Goal: Information Seeking & Learning: Learn about a topic

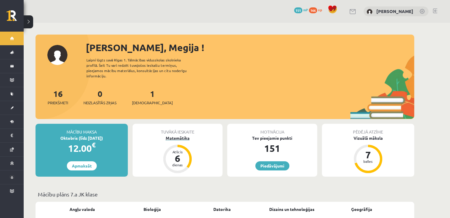
click at [181, 135] on div "Matemātika" at bounding box center [178, 138] width 90 height 6
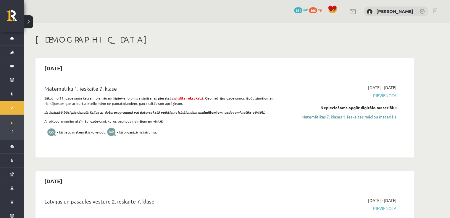
click at [304, 117] on link "Matemātikas 7. klases 1. ieskaites mācību materiāls" at bounding box center [341, 117] width 112 height 6
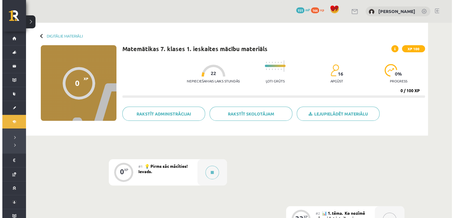
scroll to position [37, 0]
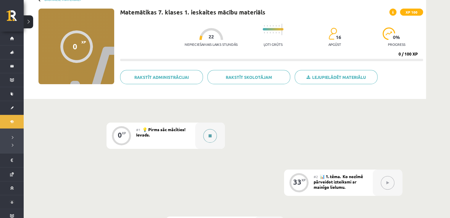
click at [208, 133] on button at bounding box center [210, 136] width 14 height 14
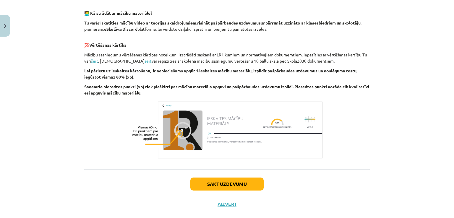
scroll to position [189, 0]
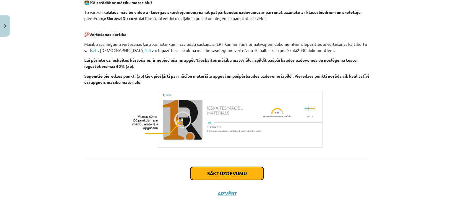
click at [215, 179] on button "Sākt uzdevumu" at bounding box center [227, 173] width 73 height 13
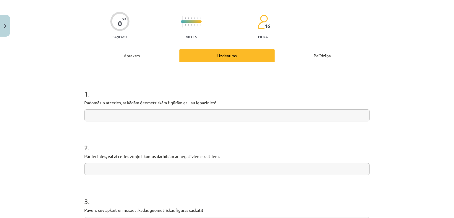
scroll to position [41, 0]
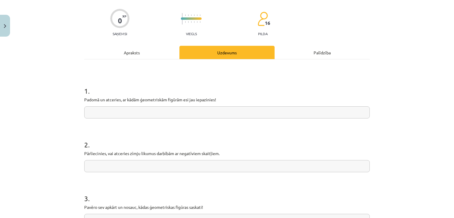
click at [191, 109] on input "text" at bounding box center [227, 112] width 286 height 12
click at [176, 115] on input "text" at bounding box center [227, 112] width 286 height 12
type input "*"
type input "**********"
click at [176, 167] on input "text" at bounding box center [227, 166] width 286 height 12
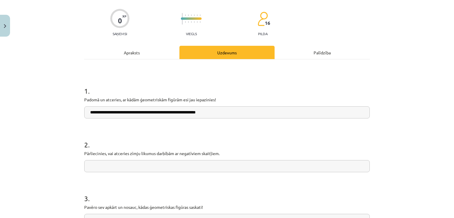
click at [176, 167] on input "text" at bounding box center [227, 166] width 286 height 12
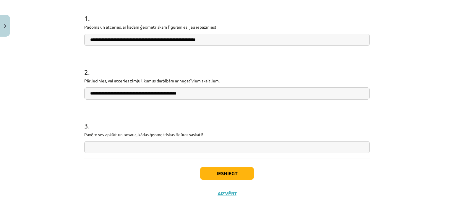
scroll to position [113, 0]
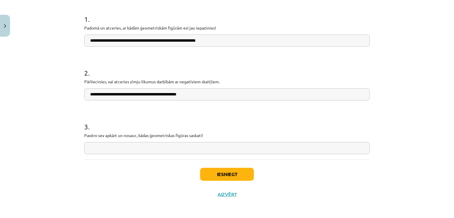
type input "**********"
click at [160, 147] on input "text" at bounding box center [227, 148] width 286 height 12
type input "**********"
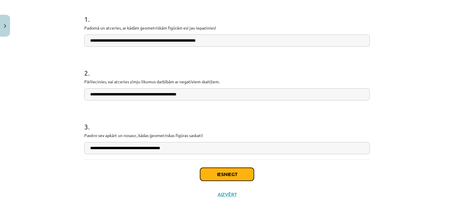
click at [205, 169] on button "Iesniegt" at bounding box center [227, 174] width 54 height 13
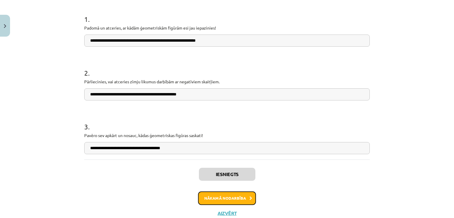
click at [246, 203] on button "Nākamā nodarbība" at bounding box center [227, 199] width 58 height 14
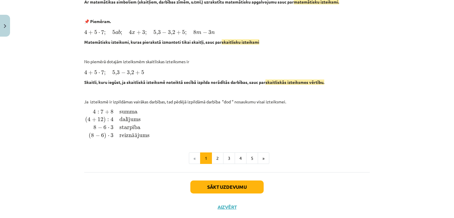
scroll to position [256, 0]
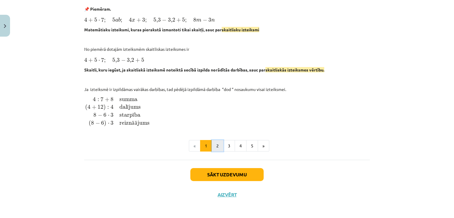
click at [214, 146] on button "2" at bounding box center [218, 146] width 12 height 12
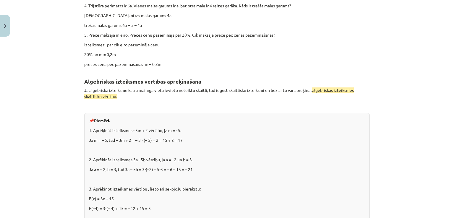
scroll to position [432, 0]
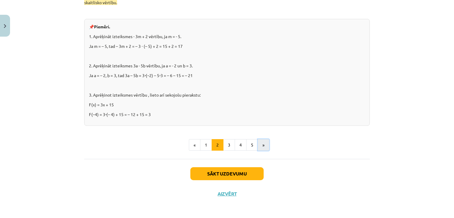
click at [259, 147] on button "»" at bounding box center [264, 145] width 12 height 12
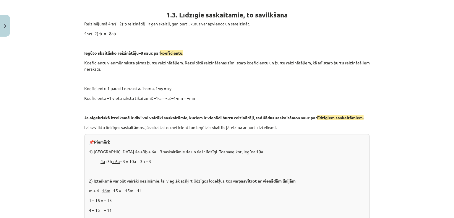
scroll to position [259, 0]
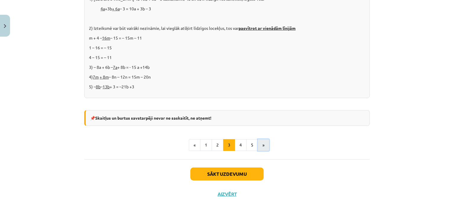
click at [258, 144] on button "»" at bounding box center [264, 145] width 12 height 12
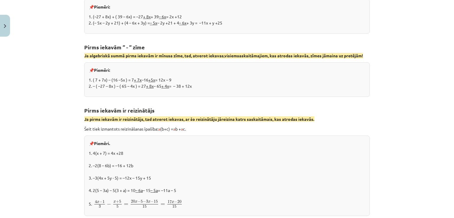
scroll to position [263, 0]
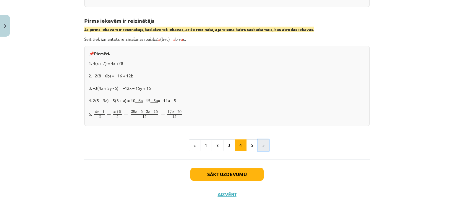
click at [263, 145] on button "»" at bounding box center [264, 146] width 12 height 12
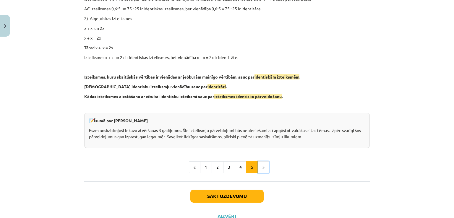
scroll to position [260, 0]
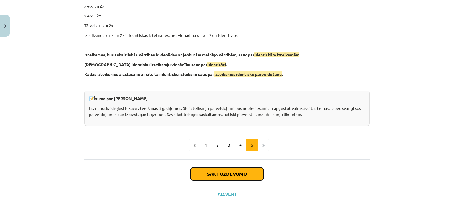
click at [244, 177] on button "Sākt uzdevumu" at bounding box center [227, 174] width 73 height 13
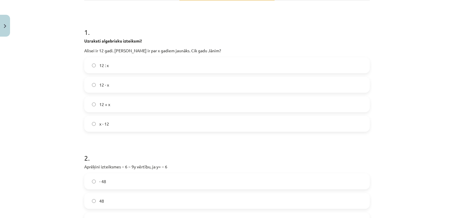
scroll to position [104, 0]
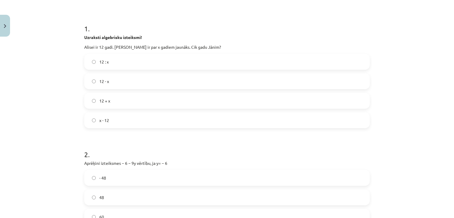
click at [122, 78] on label "12 - x" at bounding box center [227, 81] width 285 height 15
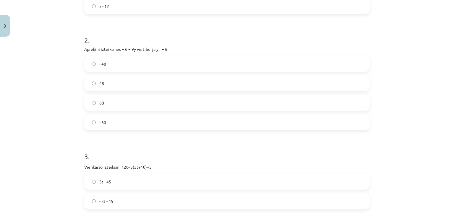
scroll to position [218, 0]
click at [109, 81] on label "48" at bounding box center [227, 83] width 285 height 15
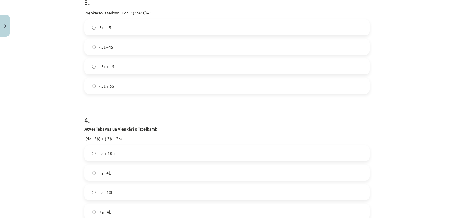
scroll to position [374, 0]
click at [116, 62] on label "- 3t + 15" at bounding box center [227, 65] width 285 height 15
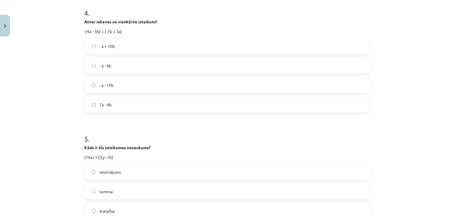
scroll to position [479, 0]
click at [117, 44] on label "- a + 10b" at bounding box center [227, 46] width 285 height 15
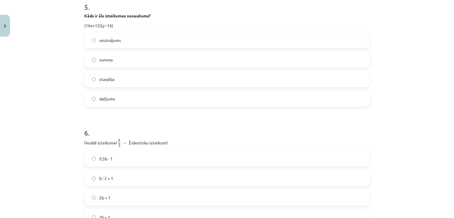
scroll to position [611, 0]
click at [110, 85] on label "starpība" at bounding box center [227, 79] width 285 height 15
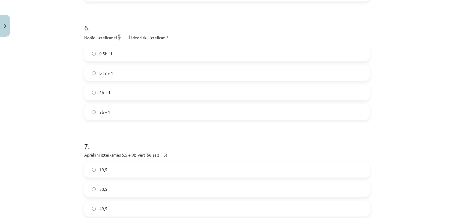
scroll to position [729, 0]
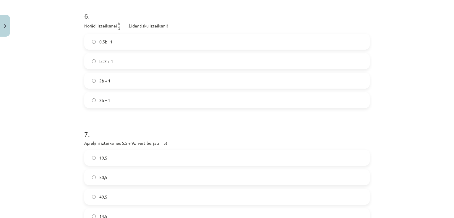
click at [108, 99] on span "2b – 1" at bounding box center [104, 100] width 11 height 6
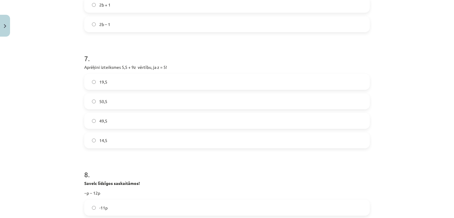
scroll to position [805, 0]
click at [108, 102] on label "50,5" at bounding box center [227, 101] width 285 height 15
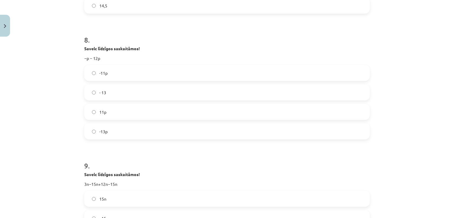
scroll to position [941, 0]
click at [104, 129] on span "-13p" at bounding box center [103, 130] width 8 height 6
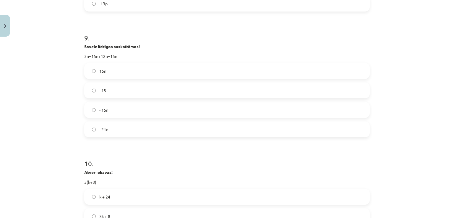
scroll to position [1068, 0]
click at [102, 109] on span "- 15n" at bounding box center [103, 110] width 9 height 6
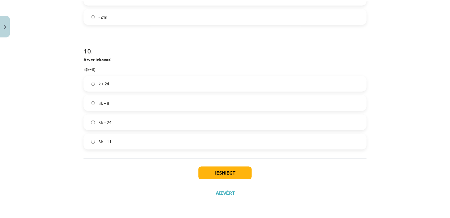
scroll to position [1181, 0]
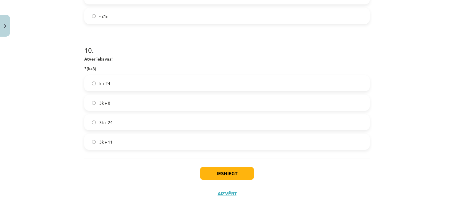
click at [113, 124] on label "3k + 24" at bounding box center [227, 122] width 285 height 15
click at [110, 139] on label "3k + 11" at bounding box center [227, 142] width 285 height 15
click at [214, 170] on button "Iesniegt" at bounding box center [227, 173] width 54 height 13
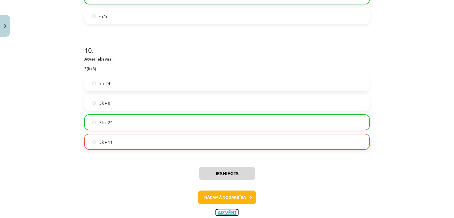
click at [224, 211] on button "Aizvērt" at bounding box center [227, 213] width 22 height 6
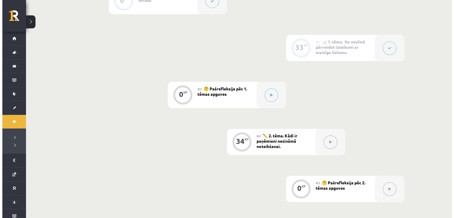
scroll to position [172, 0]
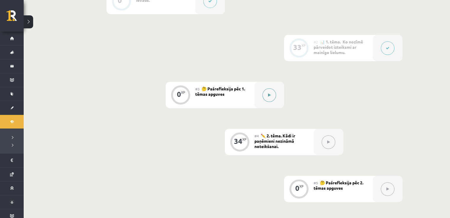
click at [270, 97] on button at bounding box center [269, 95] width 14 height 14
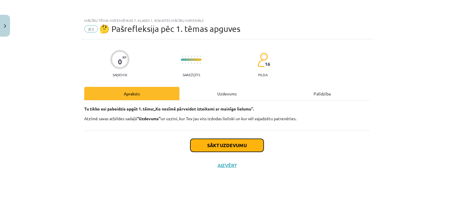
click at [230, 149] on button "Sākt uzdevumu" at bounding box center [227, 145] width 73 height 13
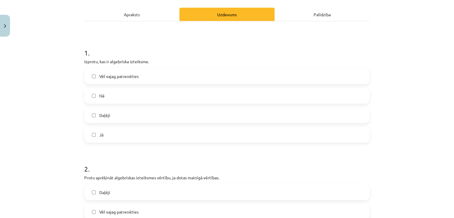
scroll to position [85, 0]
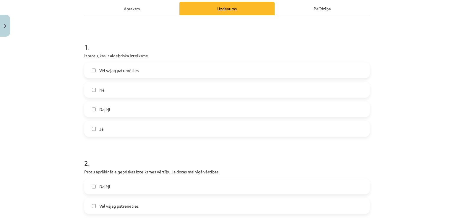
click at [108, 109] on label "Daļēji" at bounding box center [227, 109] width 285 height 15
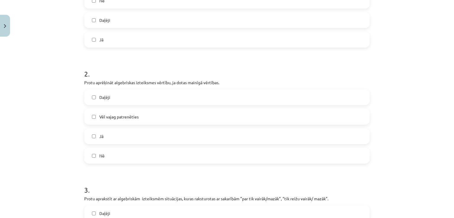
scroll to position [180, 0]
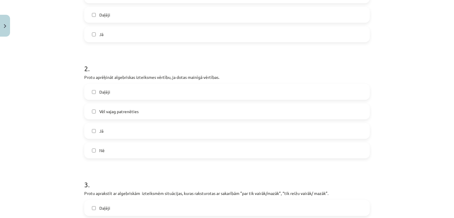
click at [113, 114] on span "Vēl vajag patrenēties" at bounding box center [118, 112] width 39 height 6
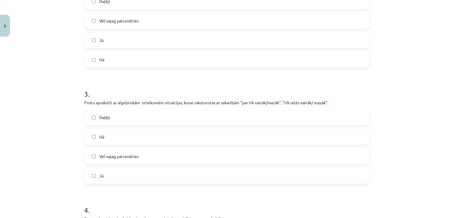
scroll to position [271, 0]
click at [106, 116] on span "Daļēji" at bounding box center [104, 117] width 11 height 6
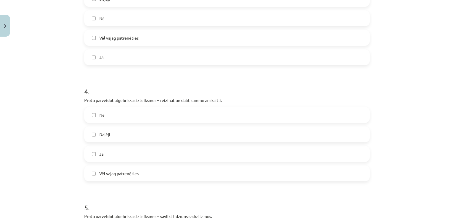
scroll to position [390, 0]
click at [107, 169] on label "Vēl vajag patrenēties" at bounding box center [227, 173] width 285 height 15
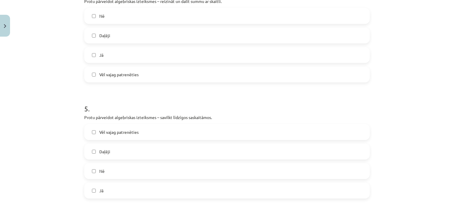
scroll to position [511, 0]
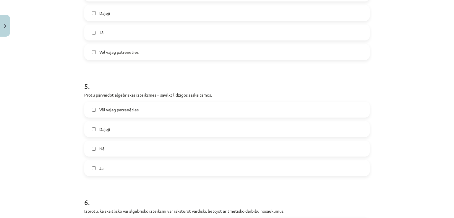
click at [102, 168] on label "Jā" at bounding box center [227, 168] width 285 height 15
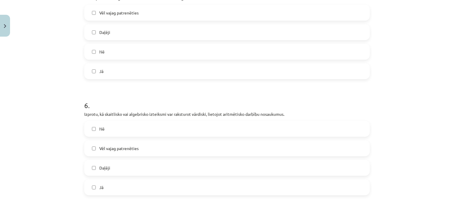
scroll to position [621, 0]
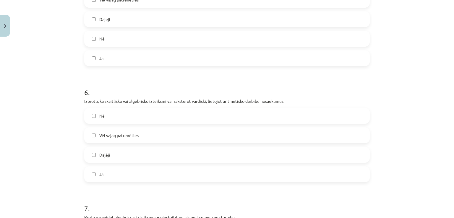
click at [108, 156] on label "Daļēji" at bounding box center [227, 155] width 285 height 15
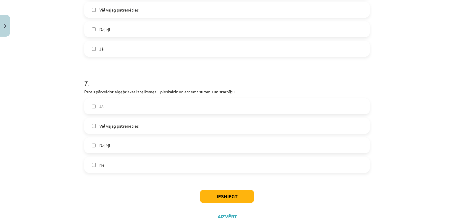
scroll to position [750, 0]
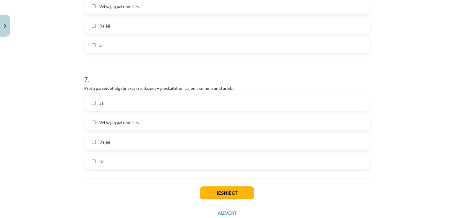
click at [109, 101] on label "Jā" at bounding box center [227, 103] width 285 height 15
click at [216, 193] on button "Iesniegt" at bounding box center [227, 193] width 54 height 13
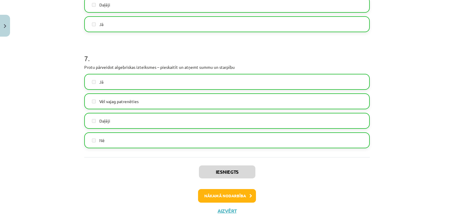
scroll to position [772, 0]
click at [226, 193] on button "Nākamā nodarbība" at bounding box center [227, 196] width 58 height 14
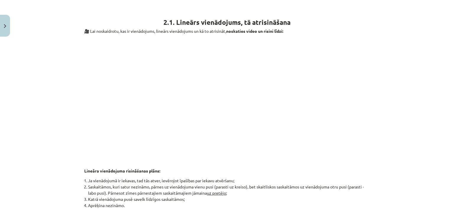
scroll to position [205, 0]
click at [246, 158] on p at bounding box center [227, 101] width 286 height 127
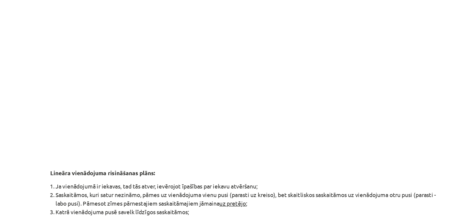
click at [174, 165] on div "💡 Kas mums priekšā? 1️⃣ Noskaidot lineāru vienādojumu definīciju. 2️⃣ Iemācītie…" at bounding box center [227, 54] width 286 height 307
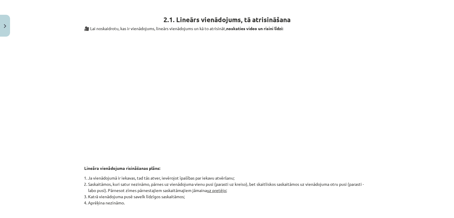
click at [413, 182] on div "Mācību tēma: Matemātikas 7. klases 1. ieskaites mācību materiāls #4 ✏️ 2. tēma.…" at bounding box center [227, 109] width 454 height 218
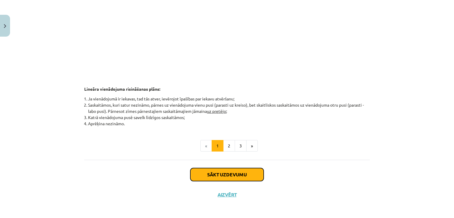
click at [210, 171] on button "Sākt uzdevumu" at bounding box center [227, 174] width 73 height 13
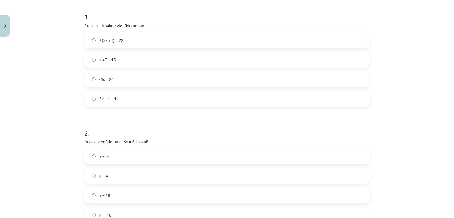
scroll to position [115, 0]
click at [115, 96] on span "3x – 1 = 11" at bounding box center [109, 99] width 20 height 6
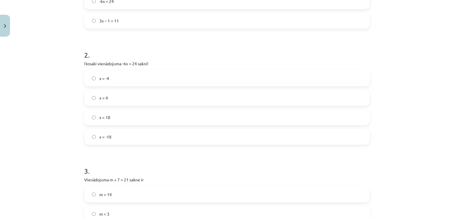
scroll to position [194, 0]
click at [109, 76] on label "x = -4" at bounding box center [227, 78] width 285 height 15
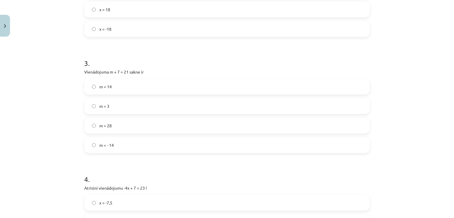
scroll to position [302, 0]
click at [114, 87] on label "m = 14" at bounding box center [227, 86] width 285 height 15
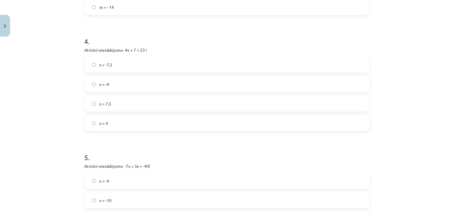
scroll to position [440, 0]
click at [113, 83] on label "x = -4" at bounding box center [227, 84] width 285 height 15
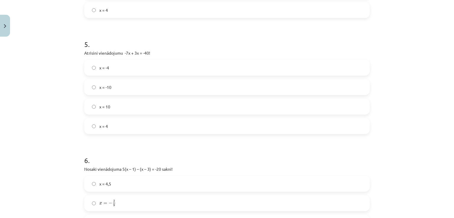
click at [116, 69] on label "x = -4" at bounding box center [227, 67] width 285 height 15
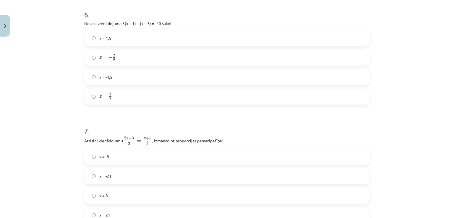
scroll to position [699, 0]
click at [112, 76] on label "x = -4,5" at bounding box center [227, 77] width 285 height 15
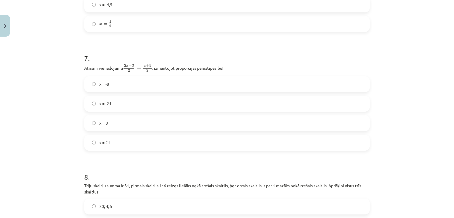
scroll to position [772, 0]
click at [112, 98] on label "x = -21" at bounding box center [227, 103] width 285 height 15
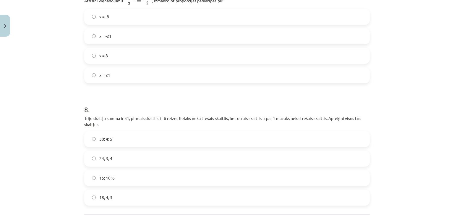
scroll to position [858, 0]
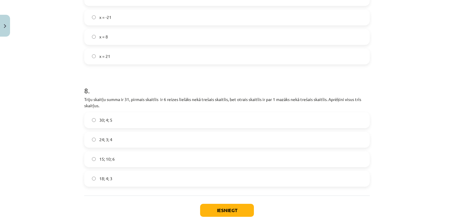
click at [110, 140] on span "24; 3; 4" at bounding box center [105, 140] width 13 height 6
click at [227, 209] on button "Iesniegt" at bounding box center [227, 210] width 54 height 13
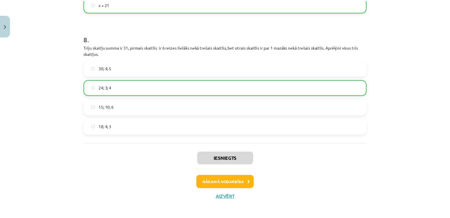
scroll to position [913, 0]
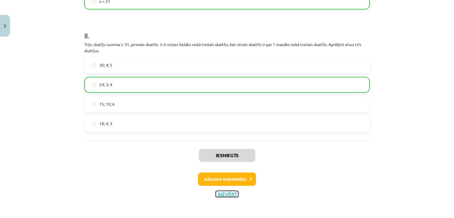
click at [225, 193] on button "Aizvērt" at bounding box center [227, 194] width 22 height 6
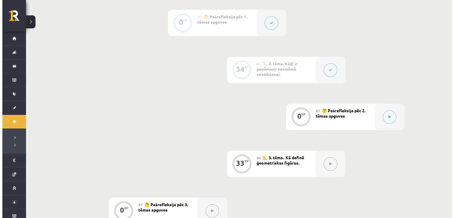
scroll to position [244, 0]
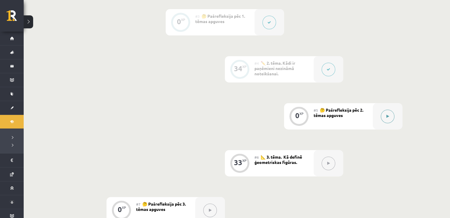
click at [382, 116] on button at bounding box center [388, 117] width 14 height 14
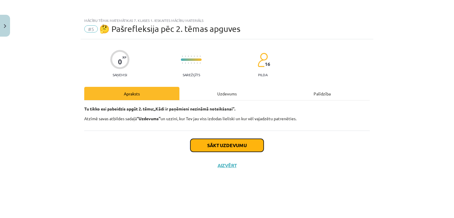
click at [233, 142] on button "Sākt uzdevumu" at bounding box center [227, 145] width 73 height 13
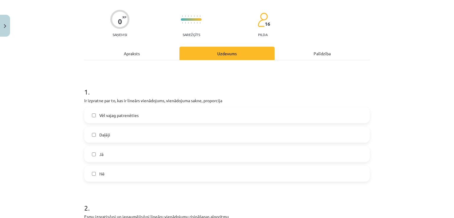
scroll to position [55, 0]
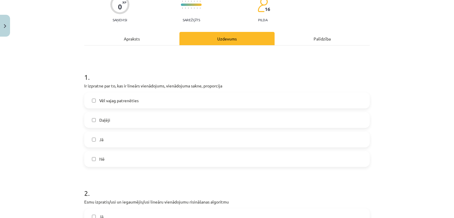
click at [141, 103] on label "Vēl vajag patrenēties" at bounding box center [227, 100] width 285 height 15
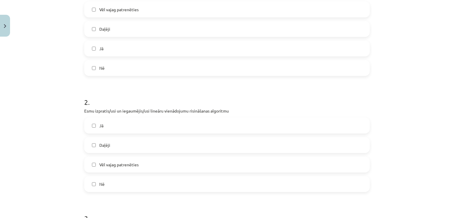
scroll to position [149, 0]
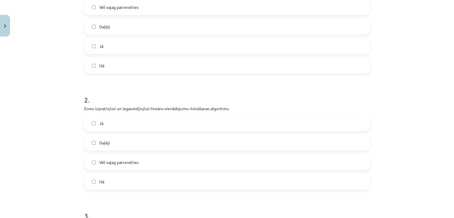
click at [121, 141] on label "Daļēji" at bounding box center [227, 142] width 285 height 15
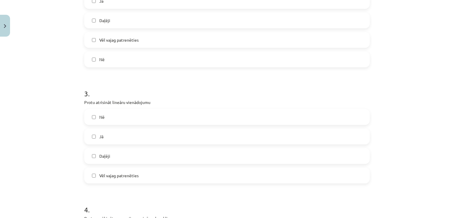
scroll to position [272, 0]
click at [110, 133] on label "Jā" at bounding box center [227, 135] width 285 height 15
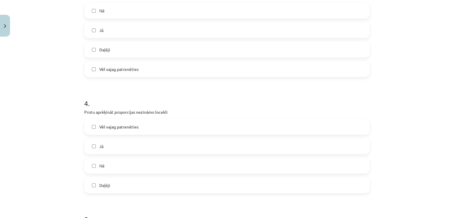
scroll to position [383, 0]
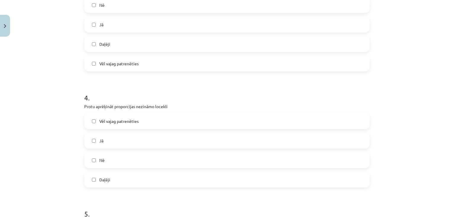
click at [111, 179] on label "Daļēji" at bounding box center [227, 179] width 285 height 15
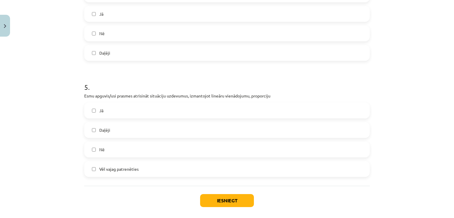
scroll to position [516, 0]
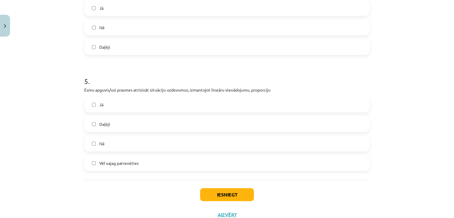
click at [117, 124] on label "Daļēji" at bounding box center [227, 124] width 285 height 15
click at [214, 192] on button "Iesniegt" at bounding box center [227, 194] width 54 height 13
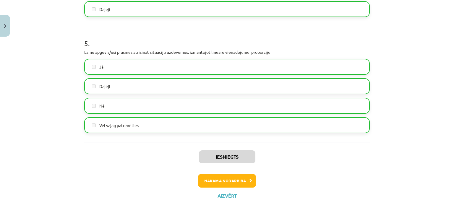
scroll to position [555, 0]
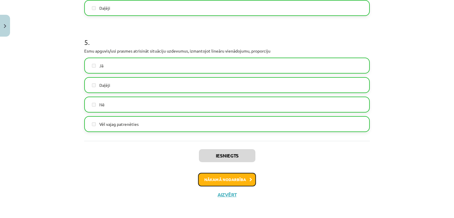
click at [230, 179] on button "Nākamā nodarbība" at bounding box center [227, 180] width 58 height 14
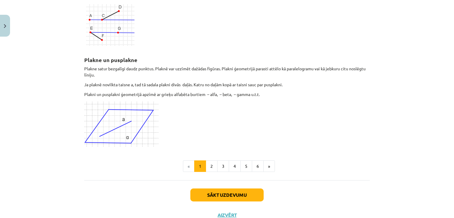
scroll to position [1587, 0]
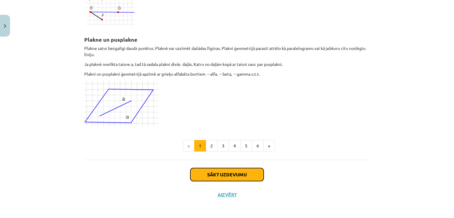
click at [216, 175] on button "Sākt uzdevumu" at bounding box center [227, 174] width 73 height 13
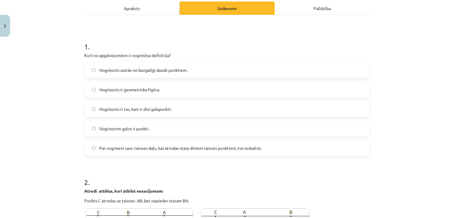
scroll to position [86, 0]
click at [168, 144] on label "Par nogriezni sauc taisnes daļu, kas atrodas starp diviem taisnes punktiem, tos…" at bounding box center [227, 147] width 285 height 15
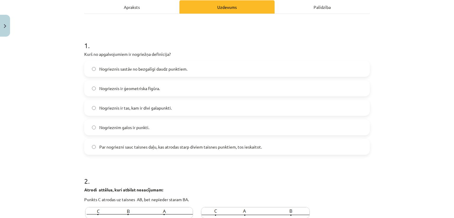
scroll to position [86, 0]
click at [134, 127] on span "Nogrieznim galos ir punkti." at bounding box center [124, 128] width 50 height 6
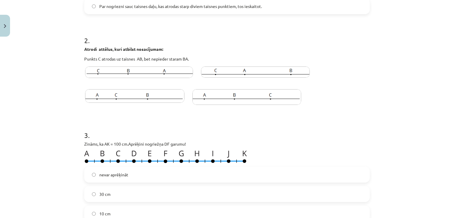
scroll to position [228, 0]
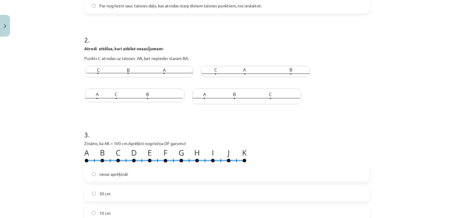
click at [134, 127] on h1 "3 ." at bounding box center [227, 129] width 286 height 18
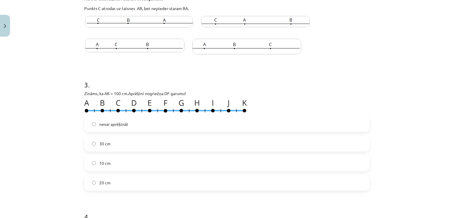
scroll to position [282, 0]
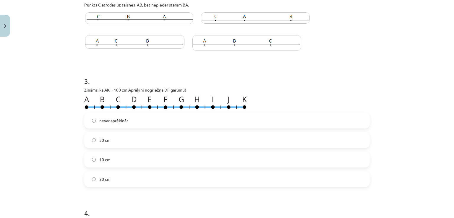
click at [247, 39] on img at bounding box center [247, 43] width 109 height 16
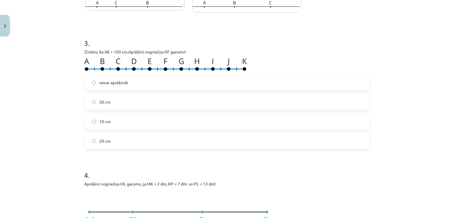
scroll to position [319, 0]
click at [103, 120] on span "10 cm" at bounding box center [104, 122] width 11 height 6
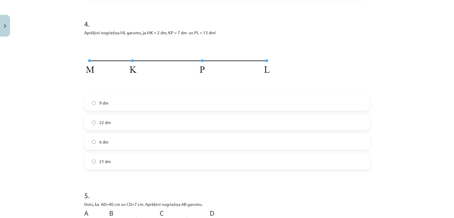
scroll to position [471, 0]
click at [106, 142] on span "6 dm" at bounding box center [103, 142] width 9 height 6
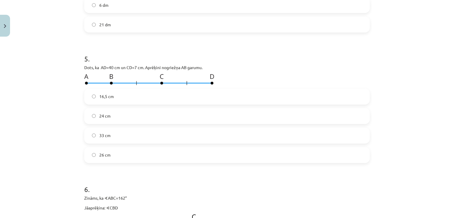
scroll to position [609, 0]
click at [121, 97] on label "16,5 cm" at bounding box center [227, 96] width 285 height 15
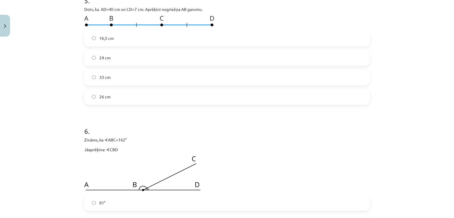
scroll to position [701, 0]
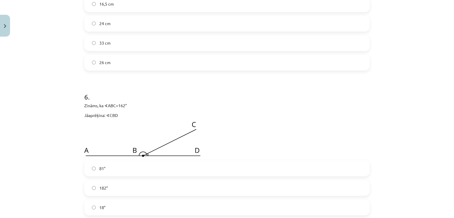
click at [121, 97] on h1 "6 ." at bounding box center [227, 92] width 286 height 18
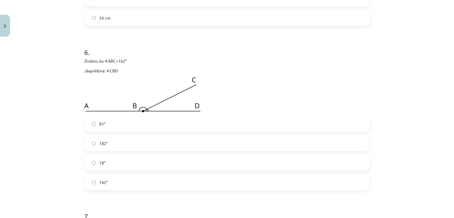
scroll to position [765, 0]
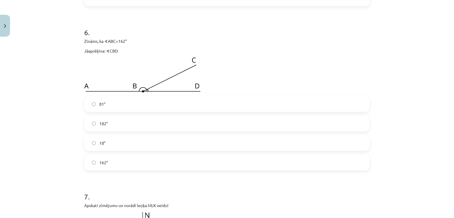
click at [115, 104] on label "81°" at bounding box center [227, 104] width 285 height 15
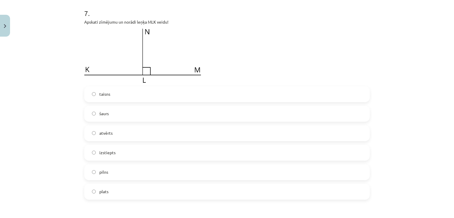
scroll to position [949, 0]
click at [112, 131] on label "atvērts" at bounding box center [227, 133] width 285 height 15
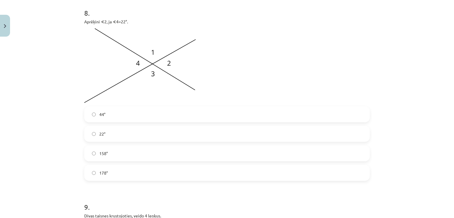
scroll to position [1162, 0]
click at [107, 117] on label "44°" at bounding box center [227, 115] width 285 height 15
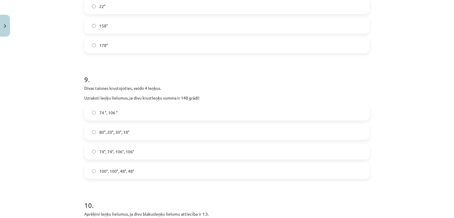
scroll to position [1289, 0]
click at [123, 135] on span "80°, 20°, 30°, 18°" at bounding box center [114, 133] width 30 height 6
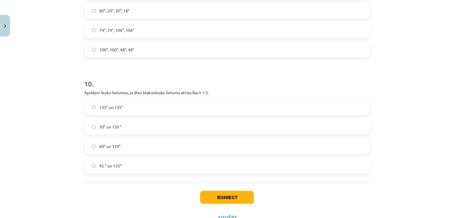
scroll to position [1413, 0]
click at [117, 145] on span "60° un 120°" at bounding box center [109, 145] width 21 height 6
click at [206, 194] on button "Iesniegt" at bounding box center [227, 196] width 54 height 13
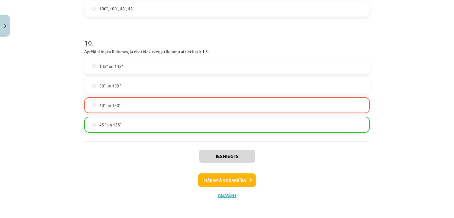
scroll to position [1454, 0]
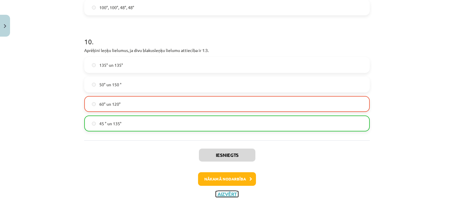
click at [224, 192] on button "Aizvērt" at bounding box center [227, 194] width 22 height 6
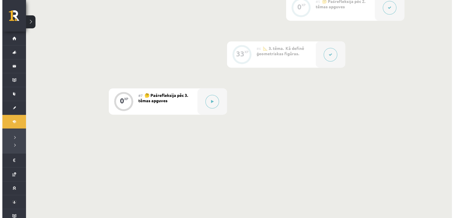
scroll to position [353, 0]
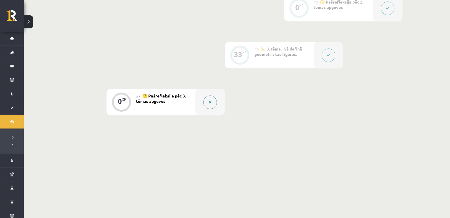
click at [211, 95] on div at bounding box center [210, 102] width 30 height 26
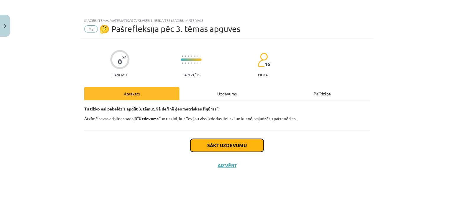
click at [217, 140] on button "Sākt uzdevumu" at bounding box center [227, 145] width 73 height 13
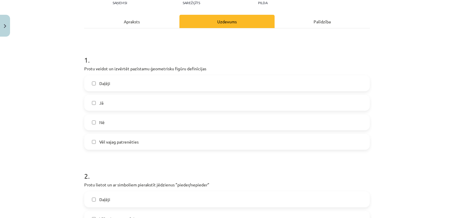
scroll to position [77, 0]
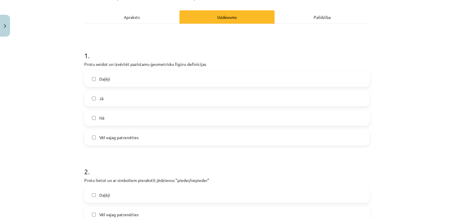
click at [182, 77] on label "Daļēji" at bounding box center [227, 79] width 285 height 15
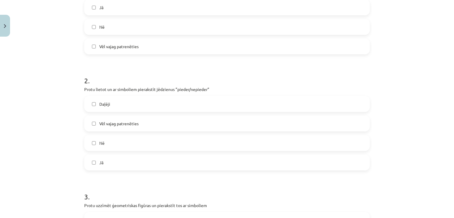
scroll to position [167, 0]
click at [123, 128] on label "Vēl vajag patrenēties" at bounding box center [227, 124] width 285 height 15
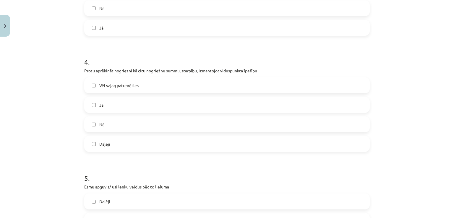
scroll to position [419, 0]
click at [111, 141] on label "Daļēji" at bounding box center [227, 144] width 285 height 15
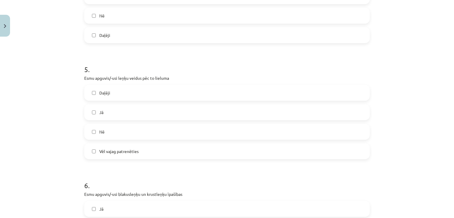
click at [113, 129] on label "Nē" at bounding box center [227, 132] width 285 height 15
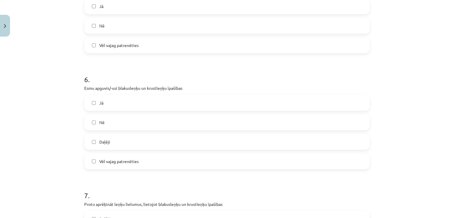
scroll to position [642, 0]
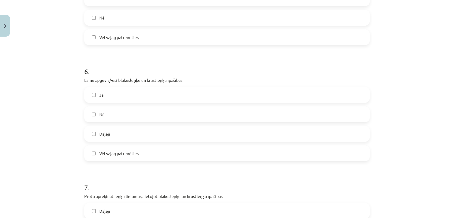
click at [110, 133] on label "Daļēji" at bounding box center [227, 134] width 285 height 15
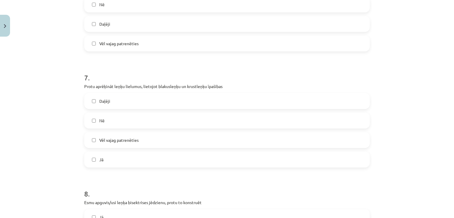
scroll to position [779, 0]
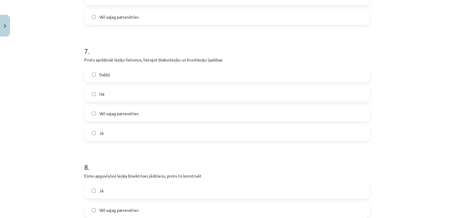
click at [120, 113] on span "Vēl vajag patrenēties" at bounding box center [118, 114] width 39 height 6
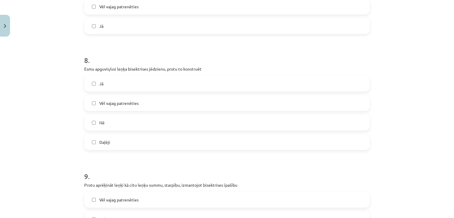
scroll to position [889, 0]
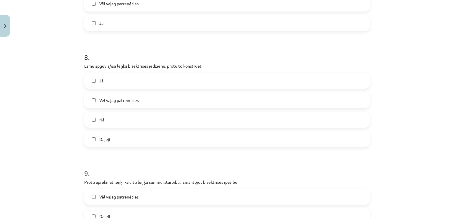
click at [131, 82] on label "Jā" at bounding box center [227, 80] width 285 height 15
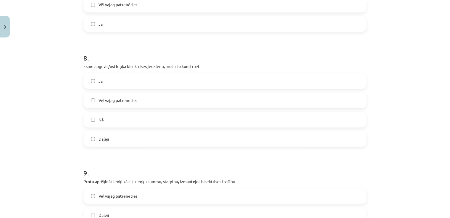
scroll to position [1002, 0]
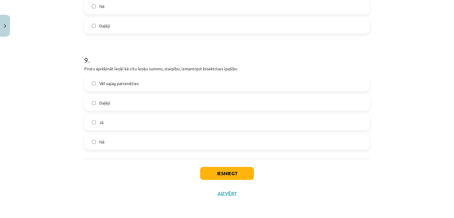
click at [130, 93] on div "Vēl vajag patrenēties Daļēji Jā Nē" at bounding box center [227, 112] width 286 height 75
click at [127, 103] on label "Daļēji" at bounding box center [227, 103] width 285 height 15
click at [219, 173] on button "Iesniegt" at bounding box center [227, 173] width 54 height 13
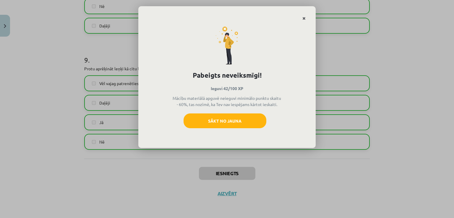
click at [304, 17] on icon "Close" at bounding box center [304, 19] width 3 height 4
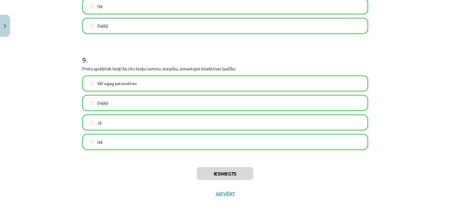
click at [218, 196] on div "Iesniegts Aizvērt" at bounding box center [225, 179] width 286 height 41
click at [224, 193] on button "Aizvērt" at bounding box center [225, 194] width 22 height 6
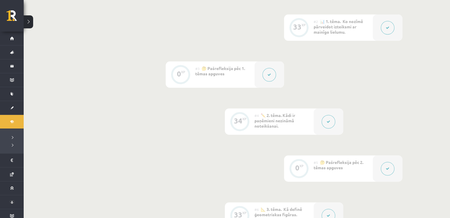
scroll to position [0, 0]
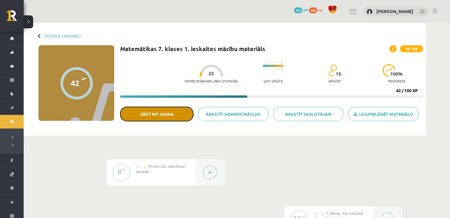
click at [146, 118] on button "Sākt no jauna" at bounding box center [156, 114] width 73 height 15
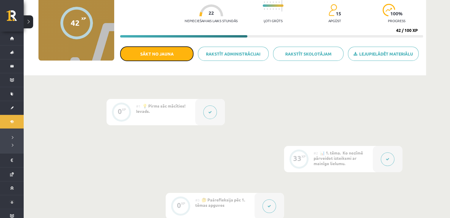
scroll to position [61, 0]
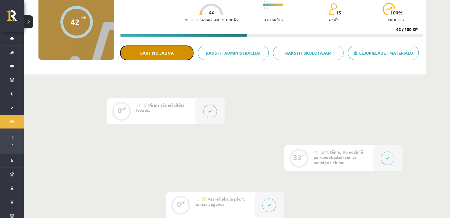
click at [159, 51] on button "Sākt no jauna" at bounding box center [156, 53] width 73 height 15
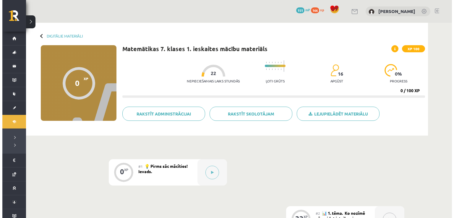
scroll to position [61, 0]
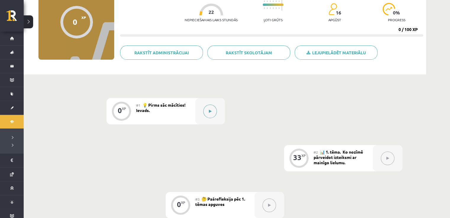
click at [207, 108] on button at bounding box center [210, 112] width 14 height 14
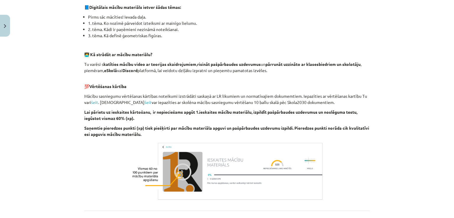
scroll to position [189, 0]
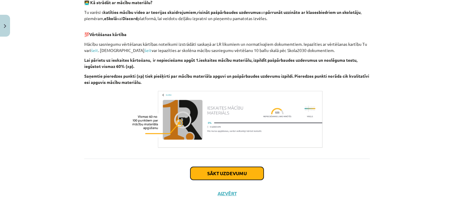
click at [228, 175] on button "Sākt uzdevumu" at bounding box center [227, 173] width 73 height 13
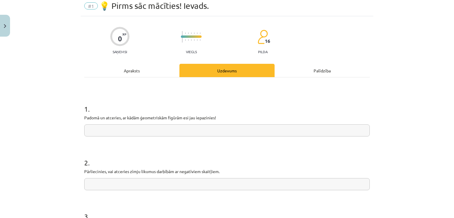
scroll to position [15, 0]
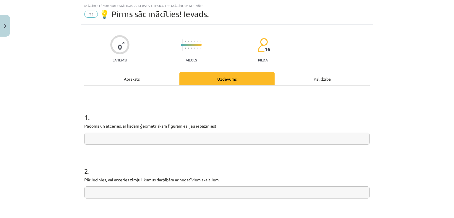
click at [211, 142] on input "text" at bounding box center [227, 139] width 286 height 12
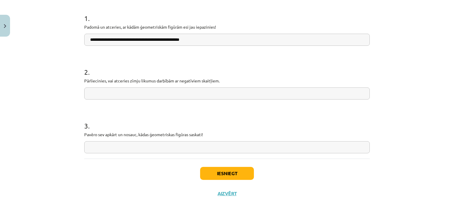
type input "**********"
click at [174, 95] on input "text" at bounding box center [227, 94] width 286 height 12
type input "**********"
click at [142, 151] on input "text" at bounding box center [227, 147] width 286 height 12
type input "**********"
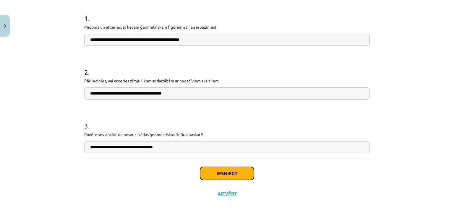
click at [217, 175] on button "Iesniegt" at bounding box center [227, 173] width 54 height 13
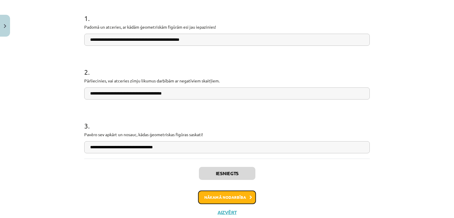
click at [233, 198] on button "Nākamā nodarbība" at bounding box center [227, 198] width 58 height 14
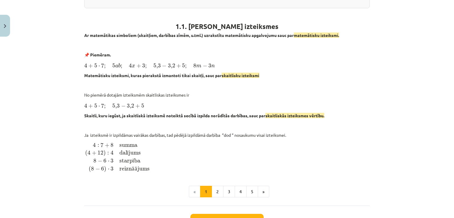
scroll to position [256, 0]
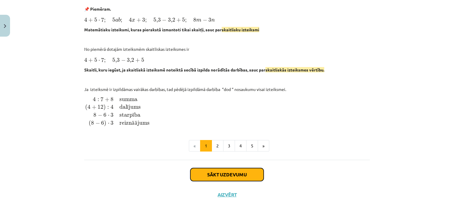
click at [225, 173] on button "Sākt uzdevumu" at bounding box center [227, 174] width 73 height 13
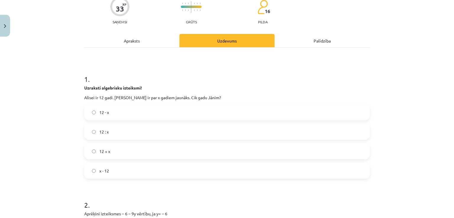
scroll to position [54, 0]
click at [96, 113] on label "12 - x" at bounding box center [227, 111] width 285 height 15
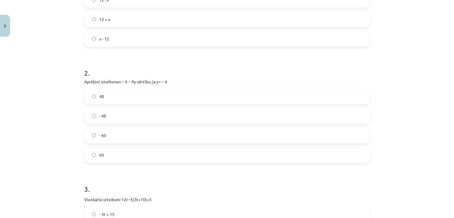
scroll to position [185, 0]
click at [104, 96] on label "48" at bounding box center [227, 96] width 285 height 15
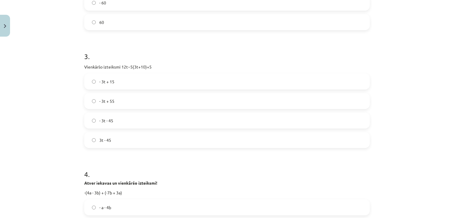
scroll to position [319, 0]
click at [117, 85] on label "- 3t + 15" at bounding box center [227, 81] width 285 height 15
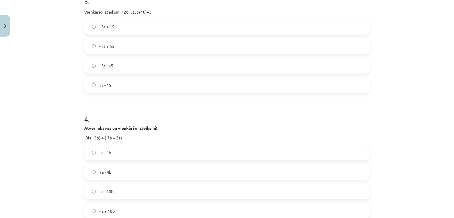
scroll to position [407, 0]
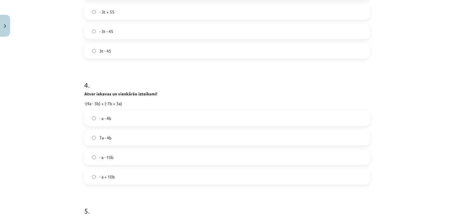
click at [109, 175] on span "- a + 10b" at bounding box center [106, 177] width 15 height 6
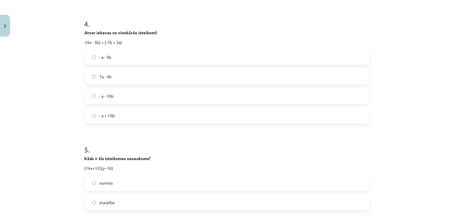
scroll to position [557, 0]
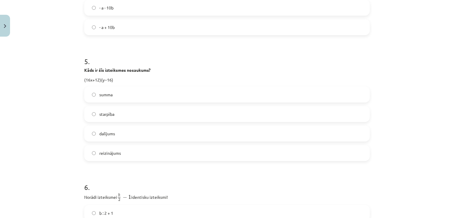
click at [109, 110] on label "starpība" at bounding box center [227, 114] width 285 height 15
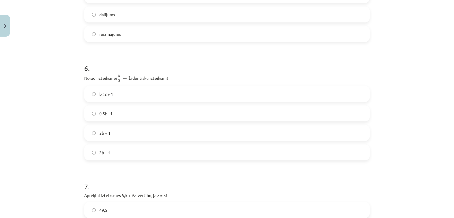
scroll to position [677, 0]
click at [102, 131] on span "2b + 1" at bounding box center [104, 133] width 11 height 6
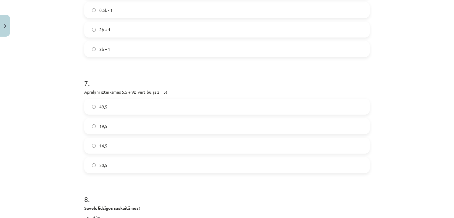
scroll to position [780, 0]
click at [106, 165] on label "50,5" at bounding box center [227, 165] width 285 height 15
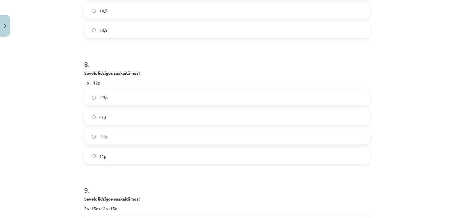
click at [103, 97] on span "-13p" at bounding box center [103, 98] width 8 height 6
click at [106, 156] on label "- 15n" at bounding box center [227, 156] width 285 height 15
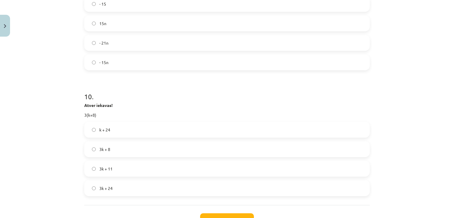
scroll to position [1161, 0]
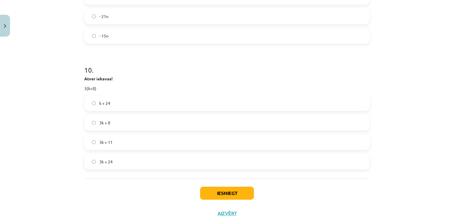
click at [113, 158] on label "3k + 24" at bounding box center [227, 161] width 285 height 15
click at [222, 192] on button "Iesniegt" at bounding box center [227, 193] width 54 height 13
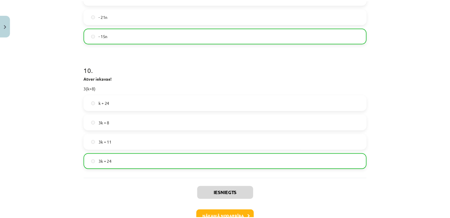
scroll to position [1197, 0]
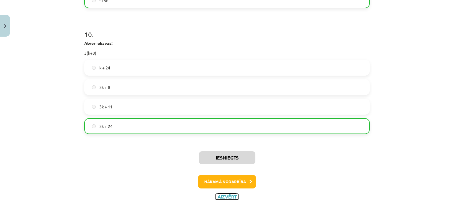
click at [221, 196] on button "Aizvērt" at bounding box center [227, 197] width 22 height 6
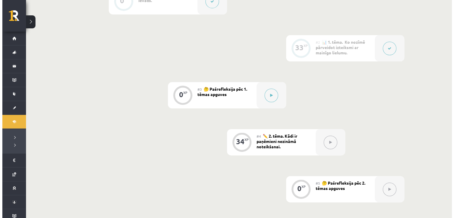
scroll to position [172, 0]
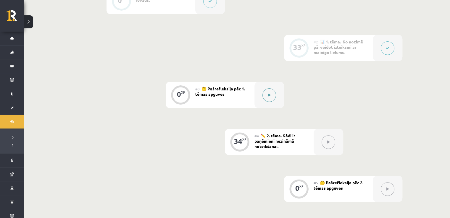
click at [272, 95] on button at bounding box center [269, 95] width 14 height 14
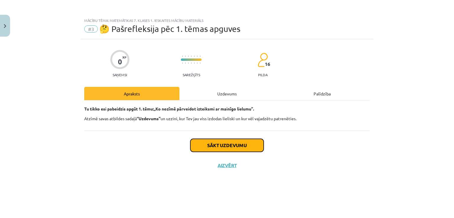
click at [225, 149] on button "Sākt uzdevumu" at bounding box center [227, 145] width 73 height 13
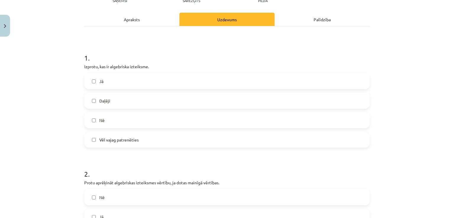
scroll to position [76, 0]
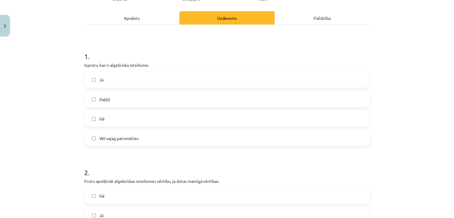
click at [121, 79] on label "Jā" at bounding box center [227, 79] width 285 height 15
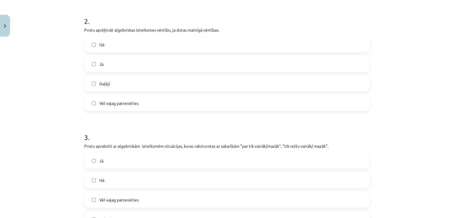
scroll to position [227, 0]
click at [104, 77] on label "Daļēji" at bounding box center [227, 84] width 285 height 15
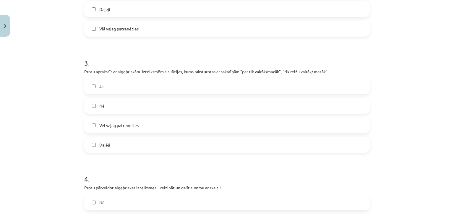
scroll to position [301, 0]
click at [108, 126] on span "Vēl vajag patrenēties" at bounding box center [118, 126] width 39 height 6
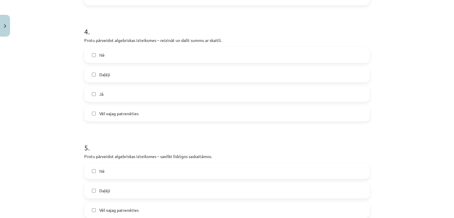
scroll to position [449, 0]
click at [106, 93] on label "Jā" at bounding box center [227, 94] width 285 height 15
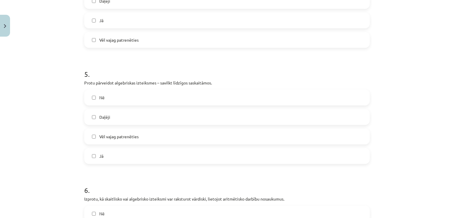
scroll to position [524, 0]
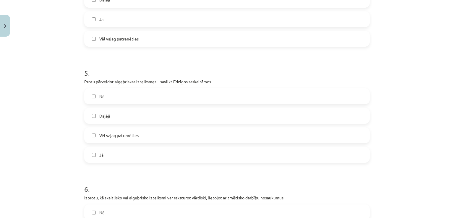
click at [110, 114] on label "Daļēji" at bounding box center [227, 116] width 285 height 15
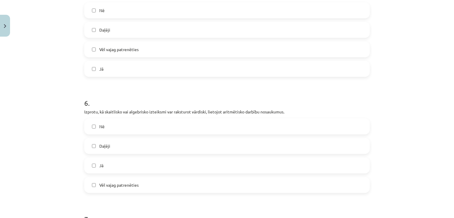
scroll to position [610, 0]
click at [104, 169] on label "Jā" at bounding box center [227, 165] width 285 height 15
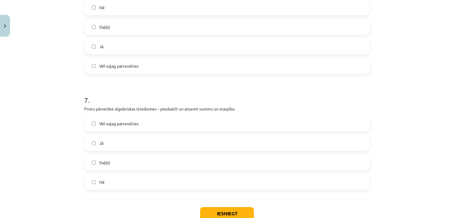
scroll to position [731, 0]
click at [106, 141] on label "Jā" at bounding box center [227, 142] width 285 height 15
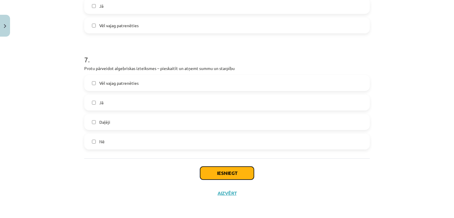
click at [206, 176] on button "Iesniegt" at bounding box center [227, 173] width 54 height 13
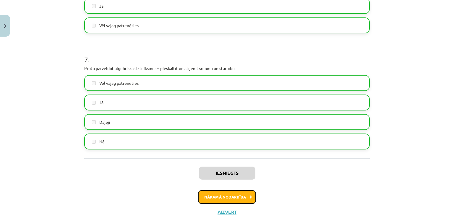
click at [238, 194] on button "Nākamā nodarbība" at bounding box center [227, 198] width 58 height 14
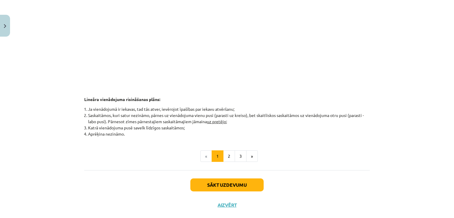
scroll to position [286, 0]
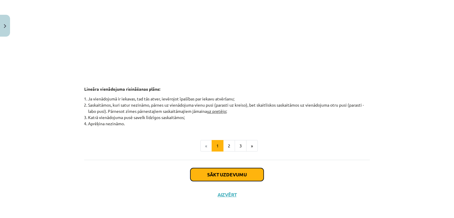
click at [219, 172] on button "Sākt uzdevumu" at bounding box center [227, 174] width 73 height 13
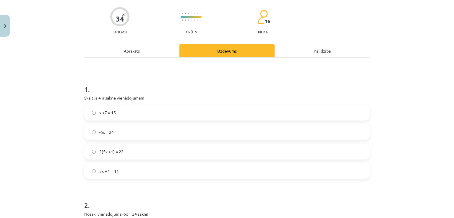
scroll to position [46, 0]
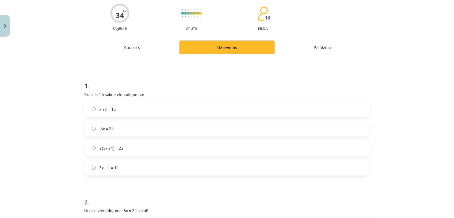
click at [114, 129] on label "-6x = 24" at bounding box center [227, 128] width 285 height 15
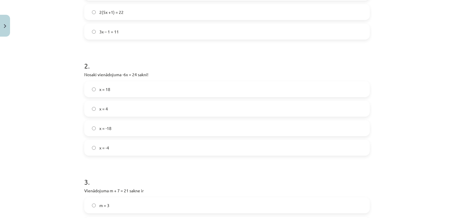
scroll to position [183, 0]
click at [107, 146] on label "x = -4" at bounding box center [227, 147] width 285 height 15
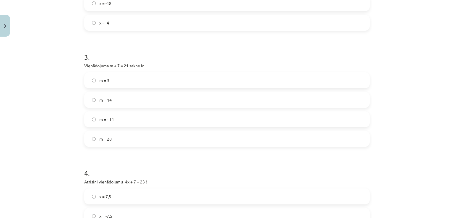
scroll to position [307, 0]
click at [109, 117] on span "m = - 14" at bounding box center [106, 120] width 14 height 6
click at [114, 99] on label "m = 14" at bounding box center [227, 100] width 285 height 15
click at [114, 93] on label "x = -7,5" at bounding box center [227, 98] width 285 height 15
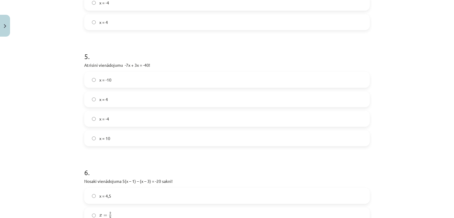
scroll to position [541, 0]
click at [111, 140] on label "x = 10" at bounding box center [227, 138] width 285 height 15
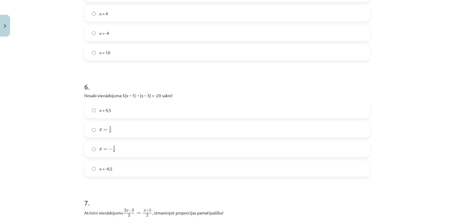
scroll to position [627, 0]
click at [113, 165] on label "x = -4,5" at bounding box center [227, 169] width 285 height 15
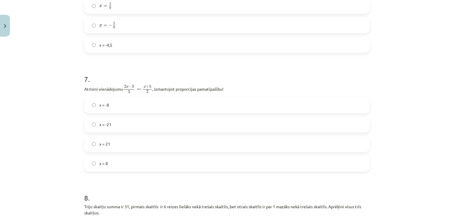
scroll to position [757, 0]
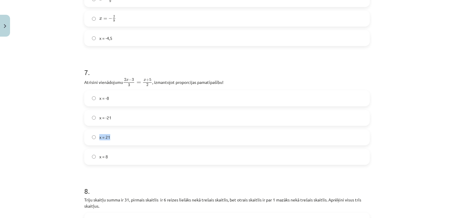
drag, startPoint x: 123, startPoint y: 121, endPoint x: 119, endPoint y: 137, distance: 16.3
click at [119, 137] on div "x = -8 x = -21 x = 21 x = 8" at bounding box center [227, 128] width 286 height 75
click at [119, 137] on label "x = 21" at bounding box center [227, 137] width 285 height 15
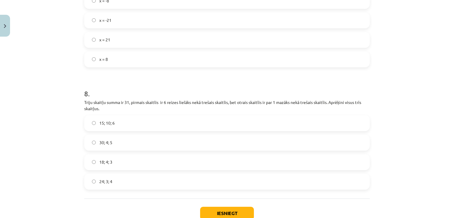
scroll to position [856, 0]
click at [117, 162] on label "18; 4; 3" at bounding box center [227, 161] width 285 height 15
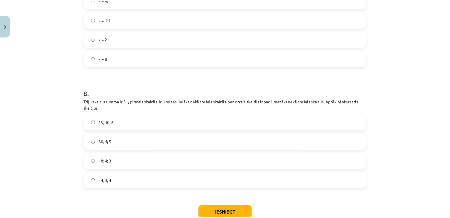
scroll to position [895, 0]
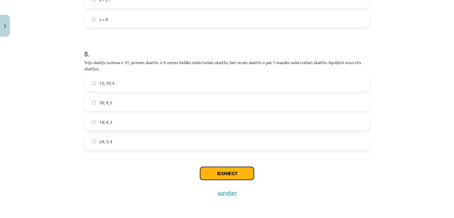
click at [204, 172] on button "Iesniegt" at bounding box center [227, 173] width 54 height 13
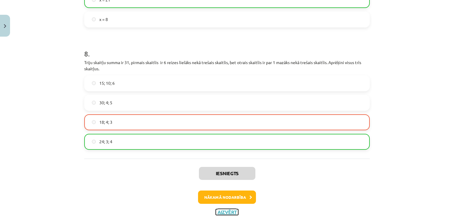
click at [228, 210] on button "Aizvērt" at bounding box center [227, 212] width 22 height 6
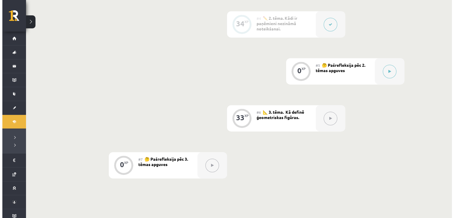
scroll to position [290, 0]
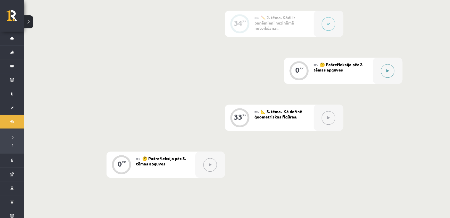
click at [385, 70] on button at bounding box center [388, 71] width 14 height 14
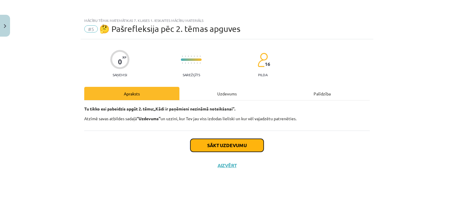
click at [225, 139] on button "Sākt uzdevumu" at bounding box center [227, 145] width 73 height 13
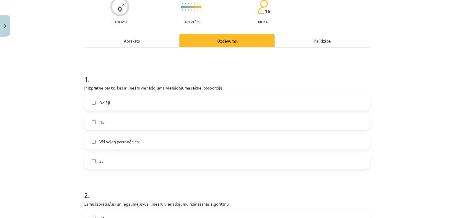
scroll to position [53, 0]
click at [111, 164] on label "Jā" at bounding box center [227, 161] width 285 height 15
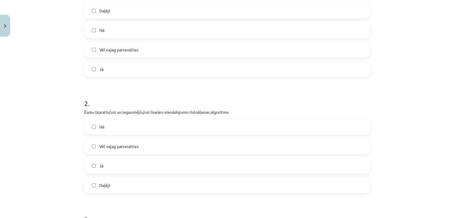
scroll to position [145, 0]
click at [113, 164] on label "Jā" at bounding box center [227, 165] width 285 height 15
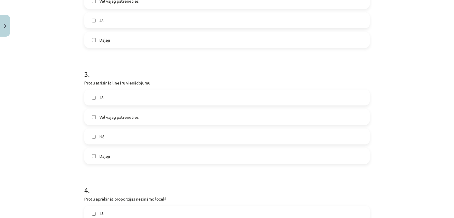
scroll to position [292, 0]
click at [125, 115] on span "Vēl vajag patrenēties" at bounding box center [118, 116] width 39 height 6
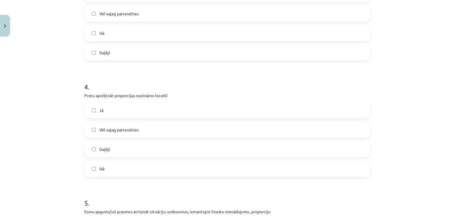
scroll to position [395, 0]
click at [114, 146] on label "Daļēji" at bounding box center [227, 148] width 285 height 15
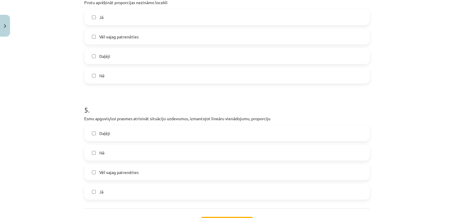
scroll to position [490, 0]
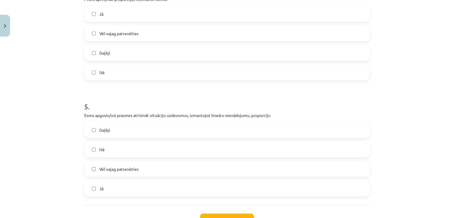
click at [116, 170] on span "Vēl vajag patrenēties" at bounding box center [118, 169] width 39 height 6
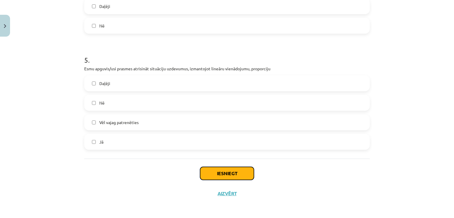
click at [218, 170] on button "Iesniegt" at bounding box center [227, 173] width 54 height 13
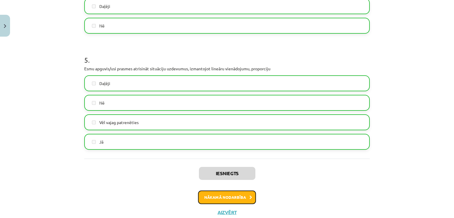
click at [223, 193] on button "Nākamā nodarbība" at bounding box center [227, 198] width 58 height 14
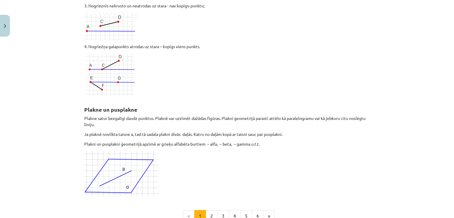
scroll to position [1587, 0]
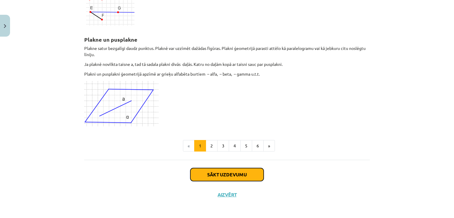
click at [228, 171] on button "Sākt uzdevumu" at bounding box center [227, 174] width 73 height 13
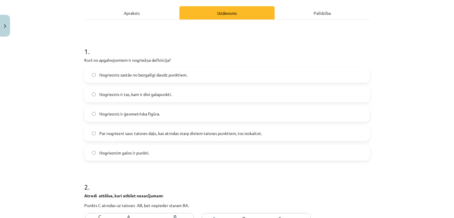
scroll to position [84, 0]
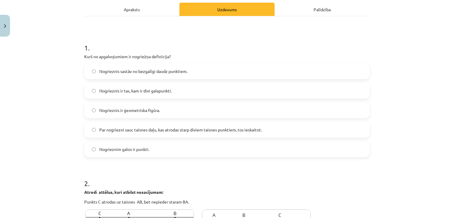
click at [139, 94] on label "Nogrieznis ir tas, kam ir divi galapunkti." at bounding box center [227, 90] width 285 height 15
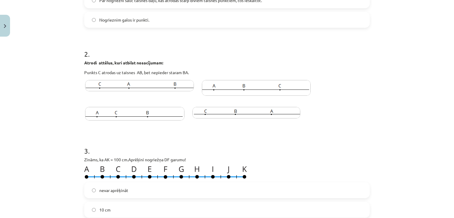
scroll to position [223, 0]
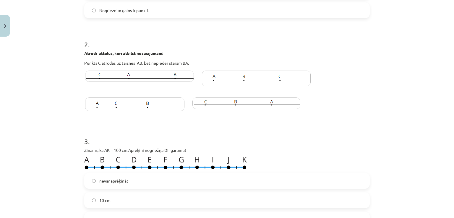
click at [218, 83] on img at bounding box center [256, 79] width 109 height 16
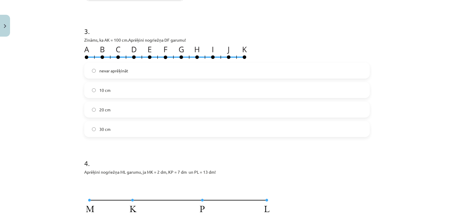
scroll to position [335, 0]
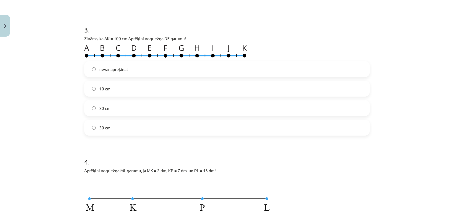
click at [124, 85] on label "10 cm" at bounding box center [227, 88] width 285 height 15
click at [115, 104] on label "20 cm" at bounding box center [227, 108] width 285 height 15
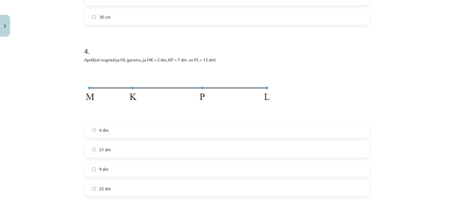
scroll to position [455, 0]
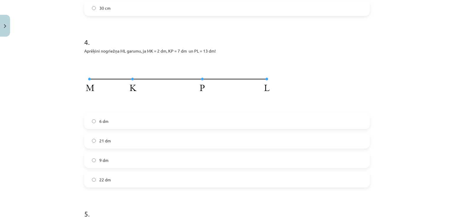
click at [105, 155] on label "9 dm" at bounding box center [227, 160] width 285 height 15
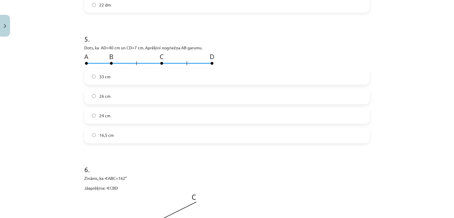
scroll to position [631, 0]
click at [112, 133] on label "16,5 cm" at bounding box center [227, 134] width 285 height 15
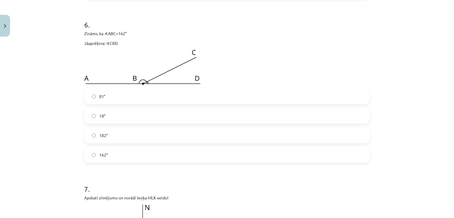
scroll to position [776, 0]
click at [109, 152] on label "162°" at bounding box center [227, 154] width 285 height 15
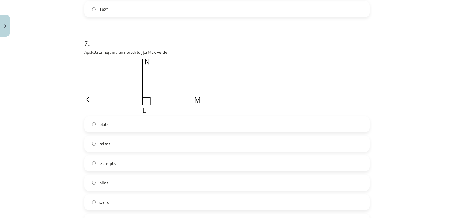
scroll to position [960, 0]
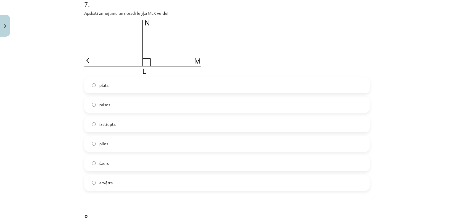
click at [118, 125] on label "izstiepts" at bounding box center [227, 124] width 285 height 15
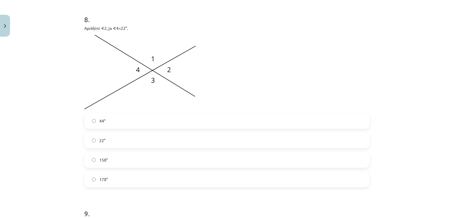
scroll to position [1185, 0]
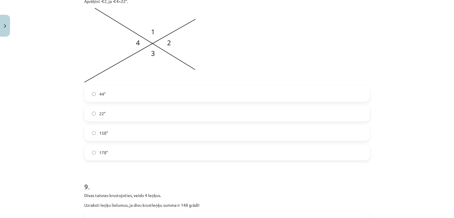
click at [114, 131] on label "158°" at bounding box center [227, 133] width 285 height 15
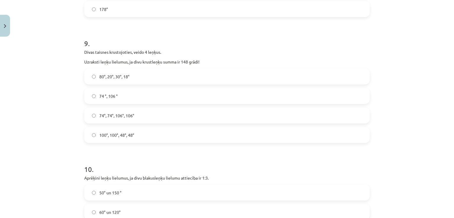
scroll to position [1322, 0]
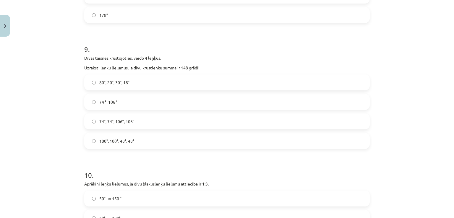
click at [119, 95] on label "74 °, 106 °" at bounding box center [227, 102] width 285 height 15
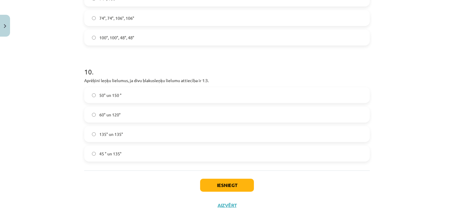
scroll to position [1426, 0]
click at [123, 95] on label "50° un 150 °" at bounding box center [227, 95] width 285 height 15
click at [212, 186] on button "Iesniegt" at bounding box center [227, 185] width 54 height 13
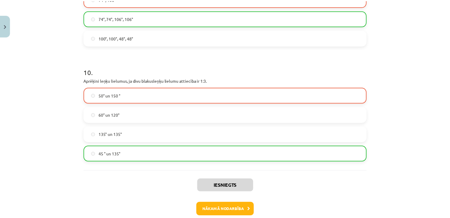
scroll to position [1456, 0]
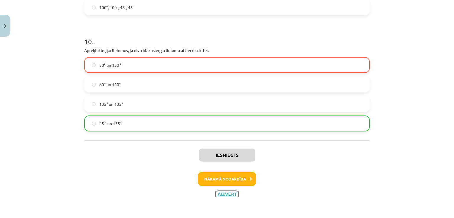
click at [226, 194] on button "Aizvērt" at bounding box center [227, 194] width 22 height 6
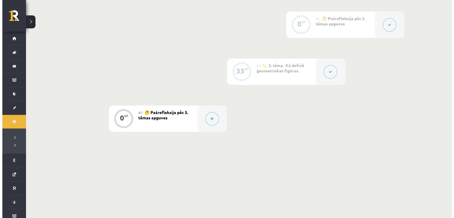
scroll to position [353, 0]
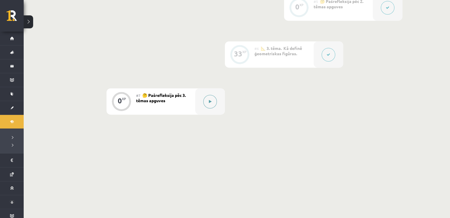
click at [210, 105] on button at bounding box center [210, 102] width 14 height 14
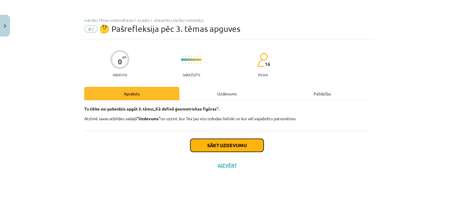
click at [227, 145] on button "Sākt uzdevumu" at bounding box center [227, 145] width 73 height 13
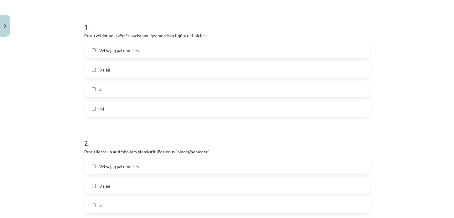
scroll to position [122, 0]
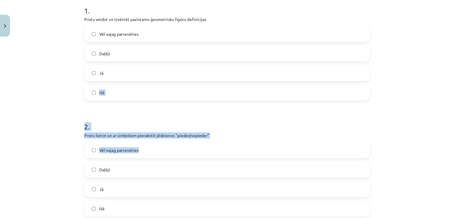
drag, startPoint x: 146, startPoint y: 71, endPoint x: 139, endPoint y: 148, distance: 76.9
click at [139, 148] on label "Vēl vajag patrenēties" at bounding box center [227, 150] width 285 height 15
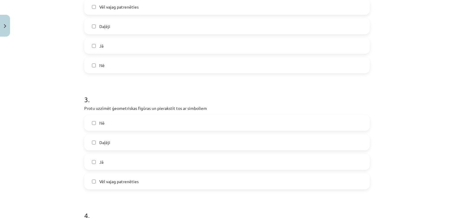
scroll to position [274, 0]
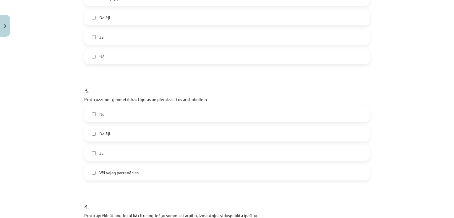
click at [135, 148] on label "Jā" at bounding box center [227, 153] width 285 height 15
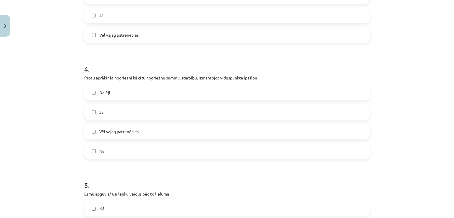
scroll to position [412, 0]
click at [128, 147] on label "Nē" at bounding box center [227, 151] width 285 height 15
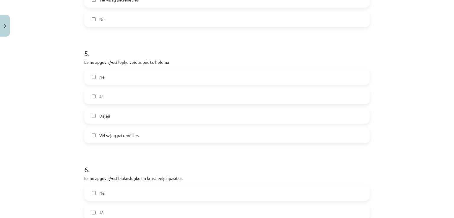
scroll to position [544, 0]
click at [129, 130] on label "Vēl vajag patrenēties" at bounding box center [227, 135] width 285 height 15
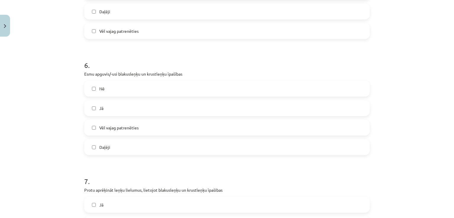
scroll to position [648, 0]
click at [129, 110] on label "Jā" at bounding box center [227, 108] width 285 height 15
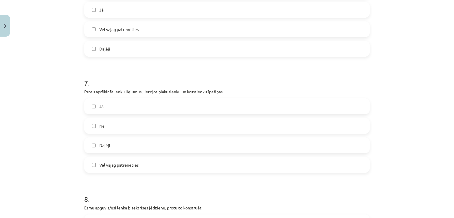
scroll to position [751, 0]
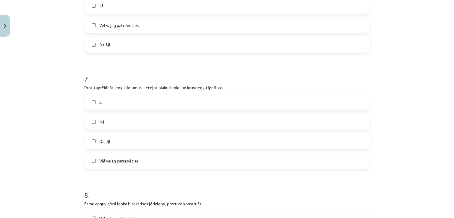
click at [123, 146] on label "Daļēji" at bounding box center [227, 141] width 285 height 15
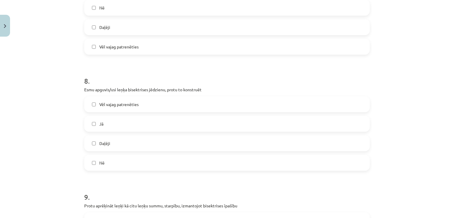
click at [123, 146] on label "Daļēji" at bounding box center [227, 143] width 285 height 15
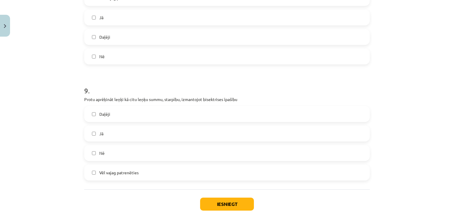
scroll to position [971, 0]
click at [121, 158] on label "Nē" at bounding box center [227, 153] width 285 height 15
click at [225, 205] on button "Iesniegt" at bounding box center [227, 205] width 54 height 13
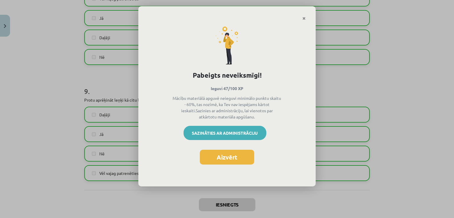
click at [241, 136] on link "Sazināties ar administrāciju" at bounding box center [225, 133] width 83 height 14
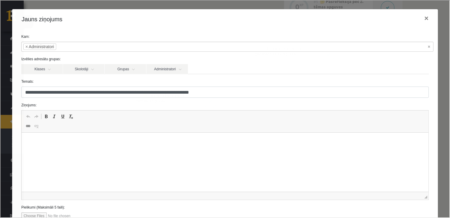
scroll to position [0, 0]
click at [83, 138] on html at bounding box center [224, 142] width 407 height 18
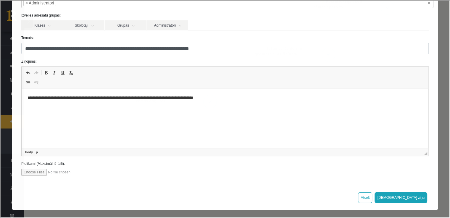
scroll to position [43, 0]
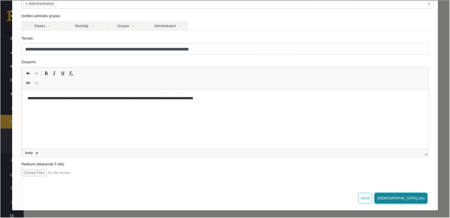
click at [412, 199] on button "[DEMOGRAPHIC_DATA] ziņu" at bounding box center [400, 198] width 53 height 11
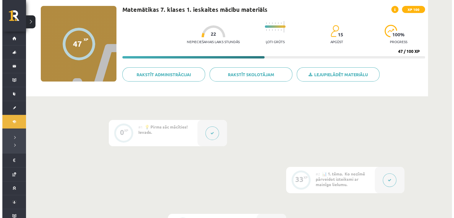
scroll to position [0, 0]
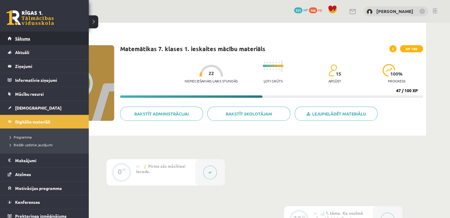
click at [25, 38] on span "Sākums" at bounding box center [22, 38] width 15 height 5
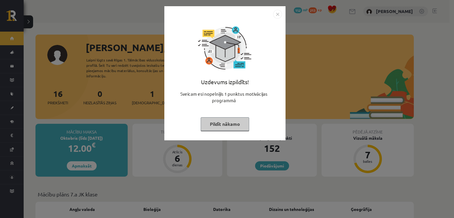
click at [277, 15] on img "Close" at bounding box center [277, 14] width 9 height 9
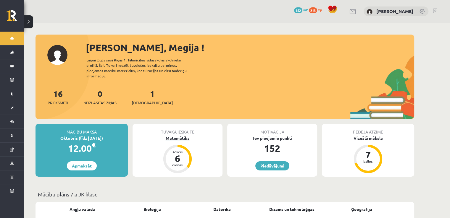
click at [178, 135] on div "Matemātika" at bounding box center [178, 138] width 90 height 6
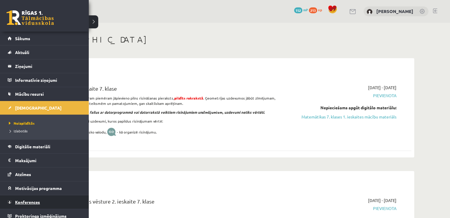
click at [25, 199] on link "Konferences" at bounding box center [45, 203] width 74 height 14
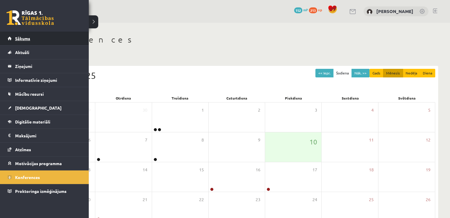
click at [22, 39] on span "Sākums" at bounding box center [22, 38] width 15 height 5
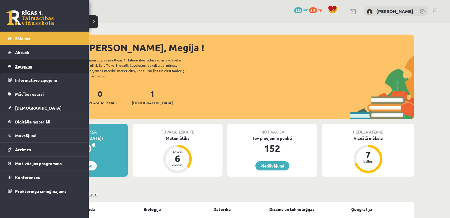
click at [25, 68] on legend "Ziņojumi 0" at bounding box center [48, 66] width 66 height 14
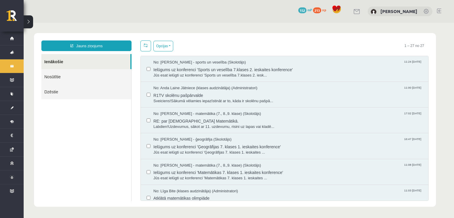
click at [77, 74] on link "Nosūtītie" at bounding box center [86, 76] width 90 height 15
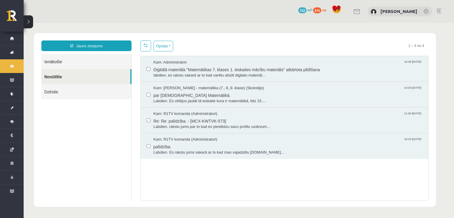
click at [438, 10] on link at bounding box center [439, 11] width 4 height 5
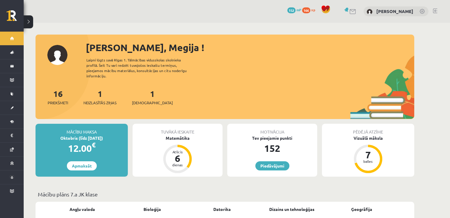
click at [433, 9] on link at bounding box center [435, 11] width 4 height 5
